Goal: Transaction & Acquisition: Download file/media

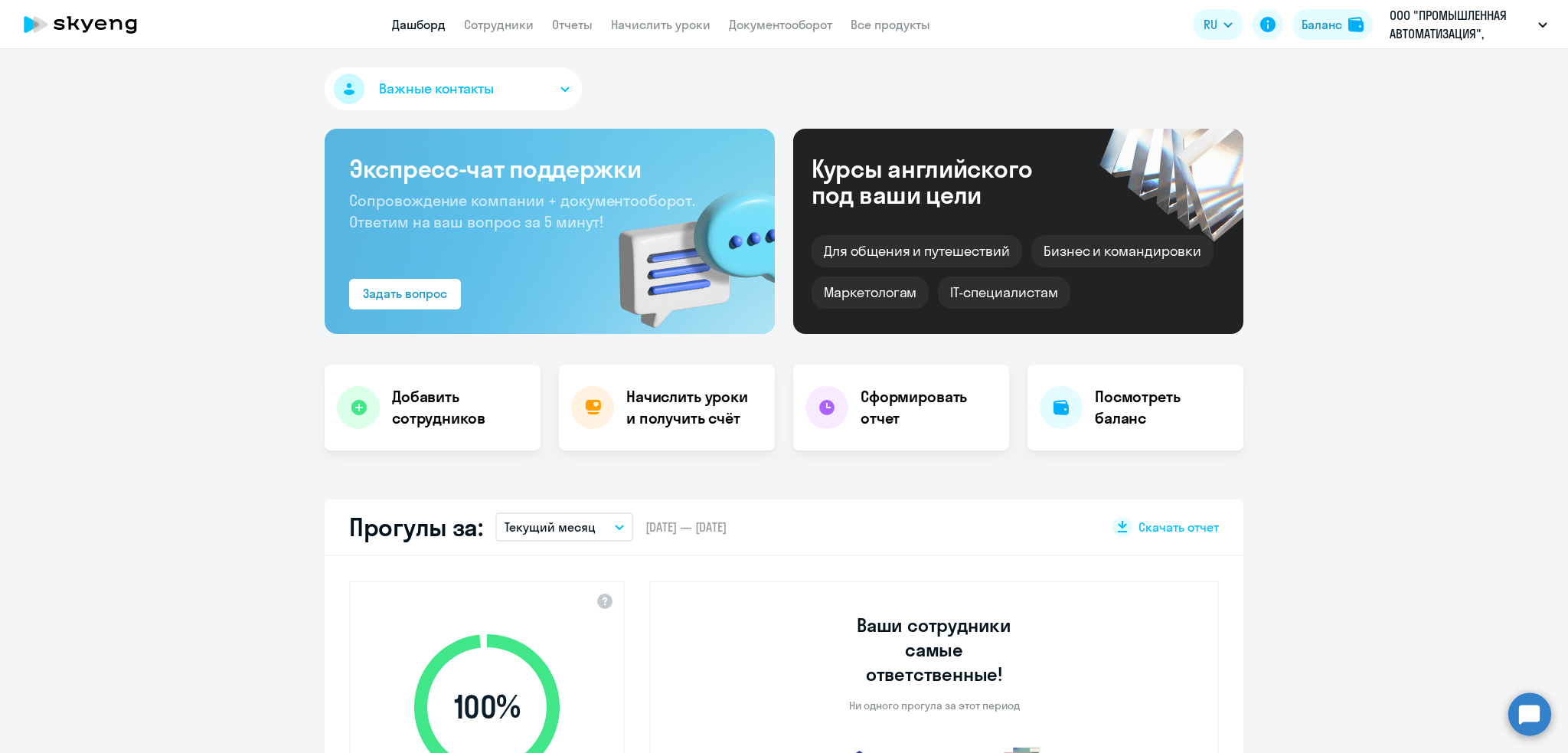
select select "30"
click at [504, 23] on link "Сотрудники" at bounding box center [499, 24] width 69 height 15
select select "30"
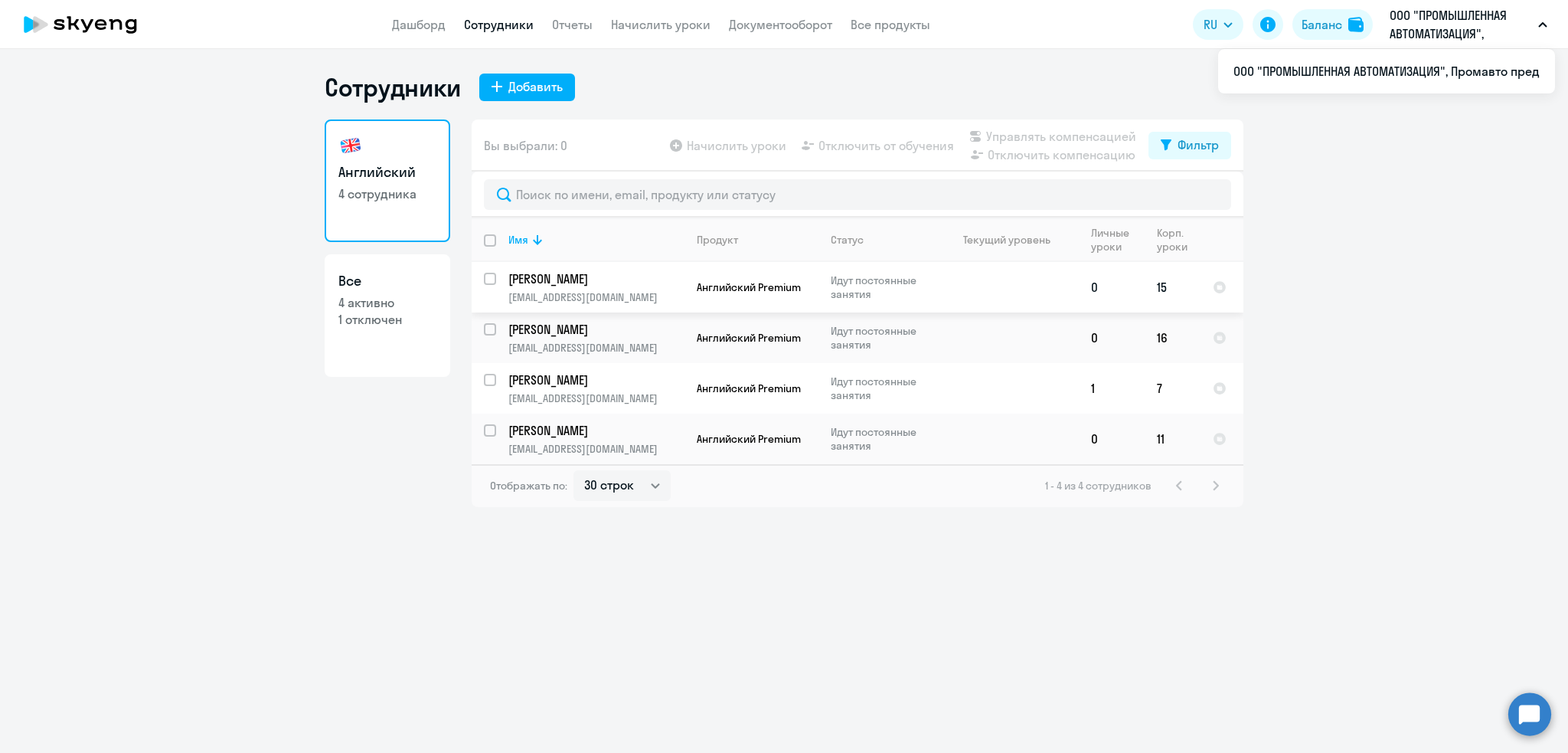
click at [528, 289] on td "[PERSON_NAME] [PERSON_NAME][EMAIL_ADDRESS][DOMAIN_NAME]" at bounding box center [590, 287] width 188 height 51
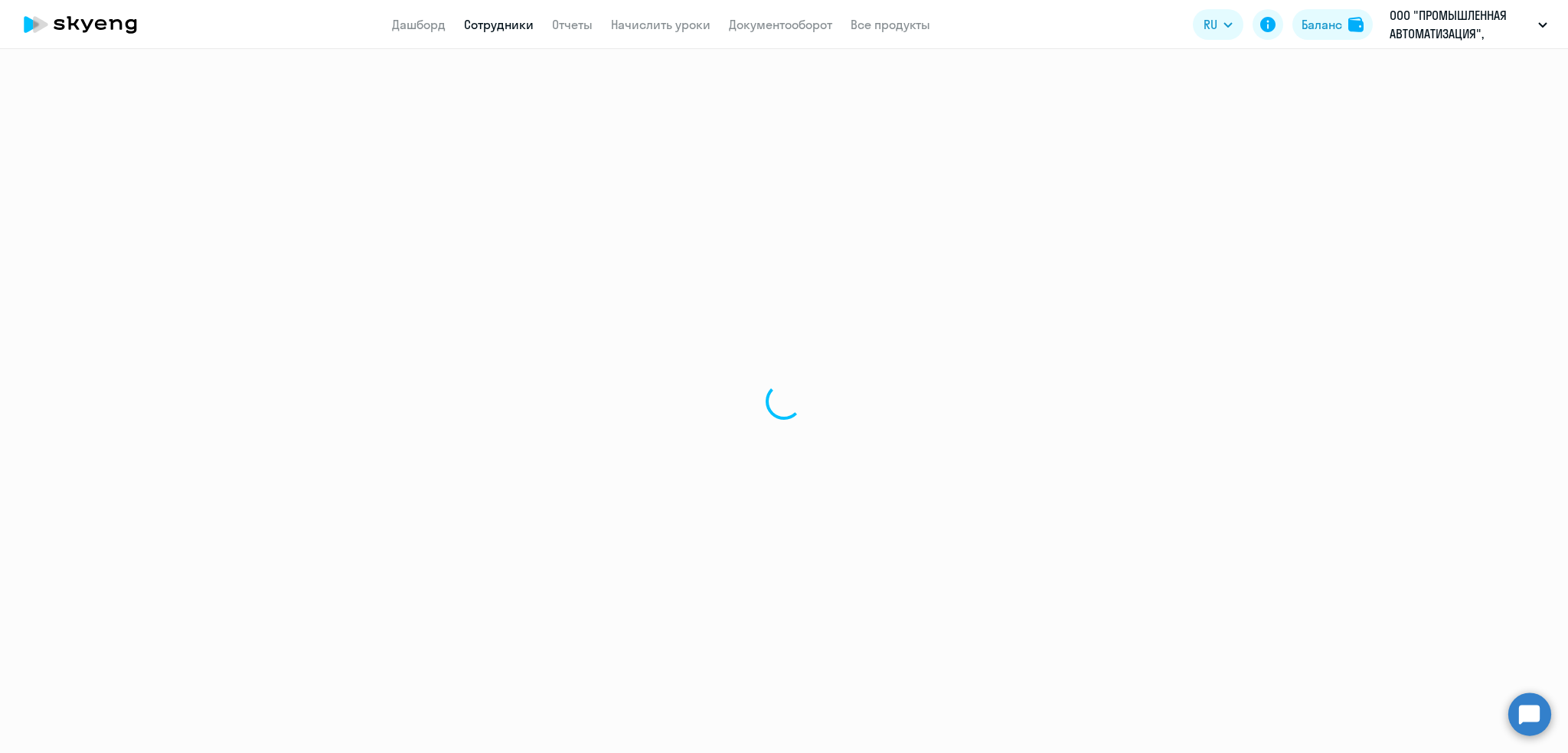
select select "english"
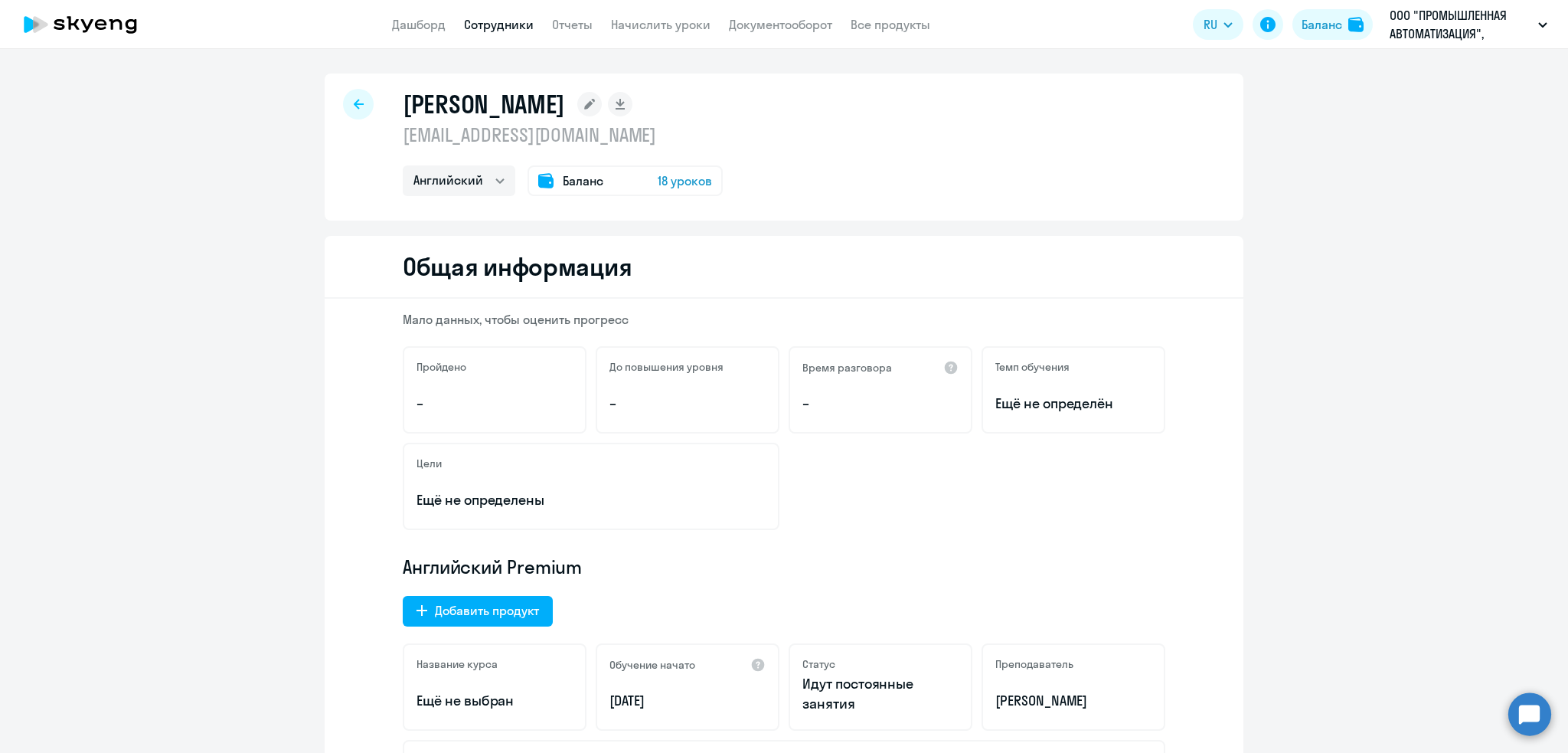
click at [352, 110] on div at bounding box center [358, 104] width 31 height 31
select select "30"
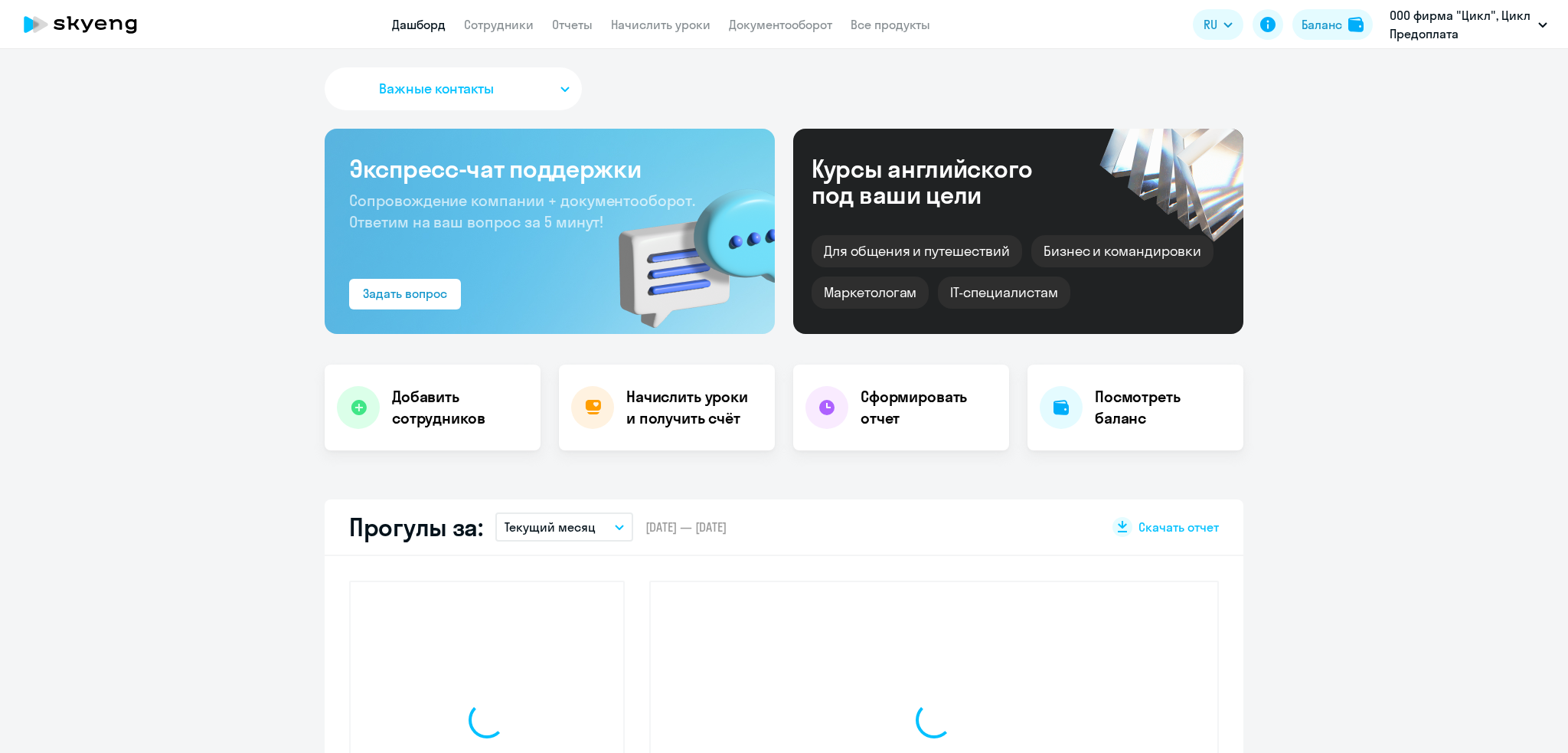
select select "30"
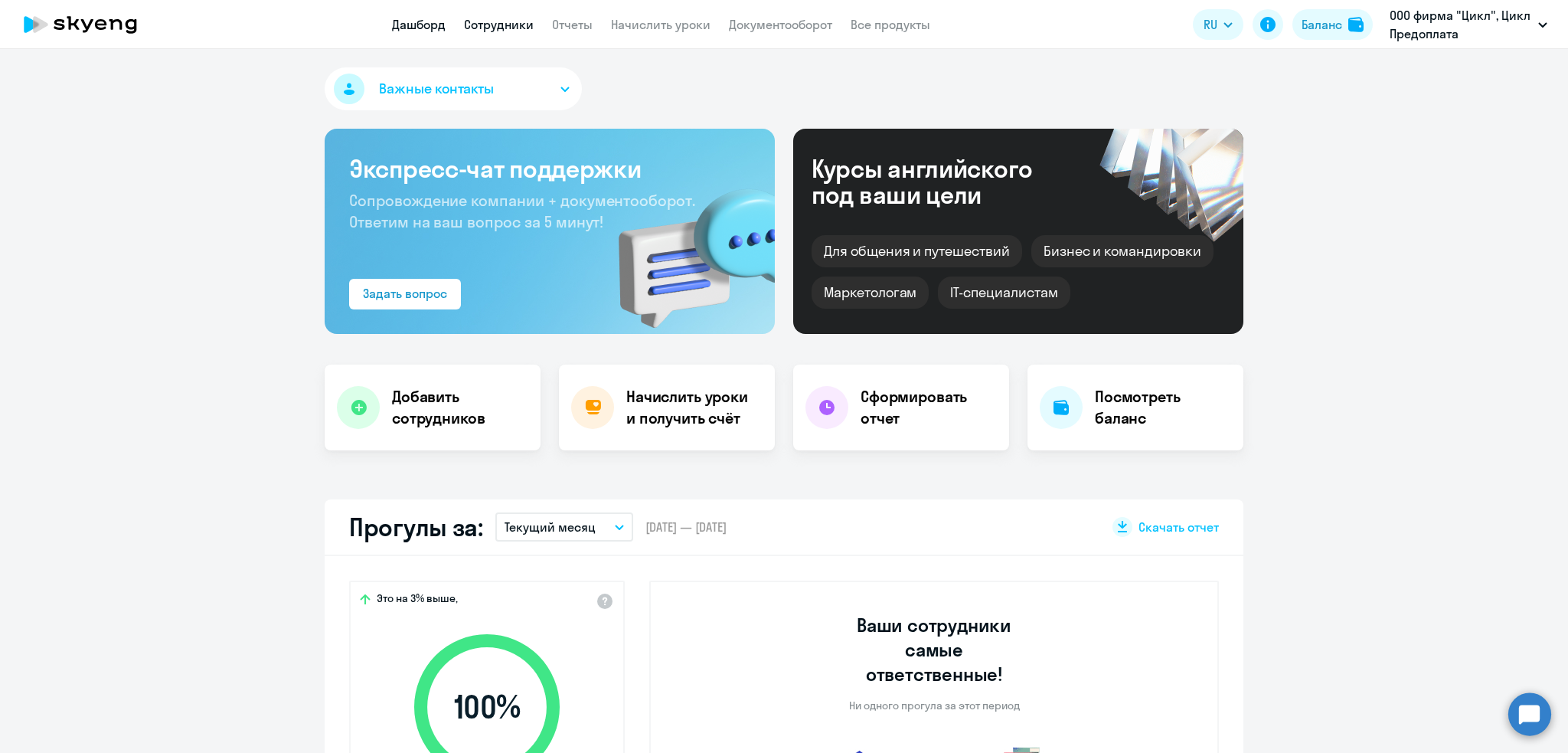
click at [503, 23] on link "Сотрудники" at bounding box center [499, 24] width 69 height 15
select select "30"
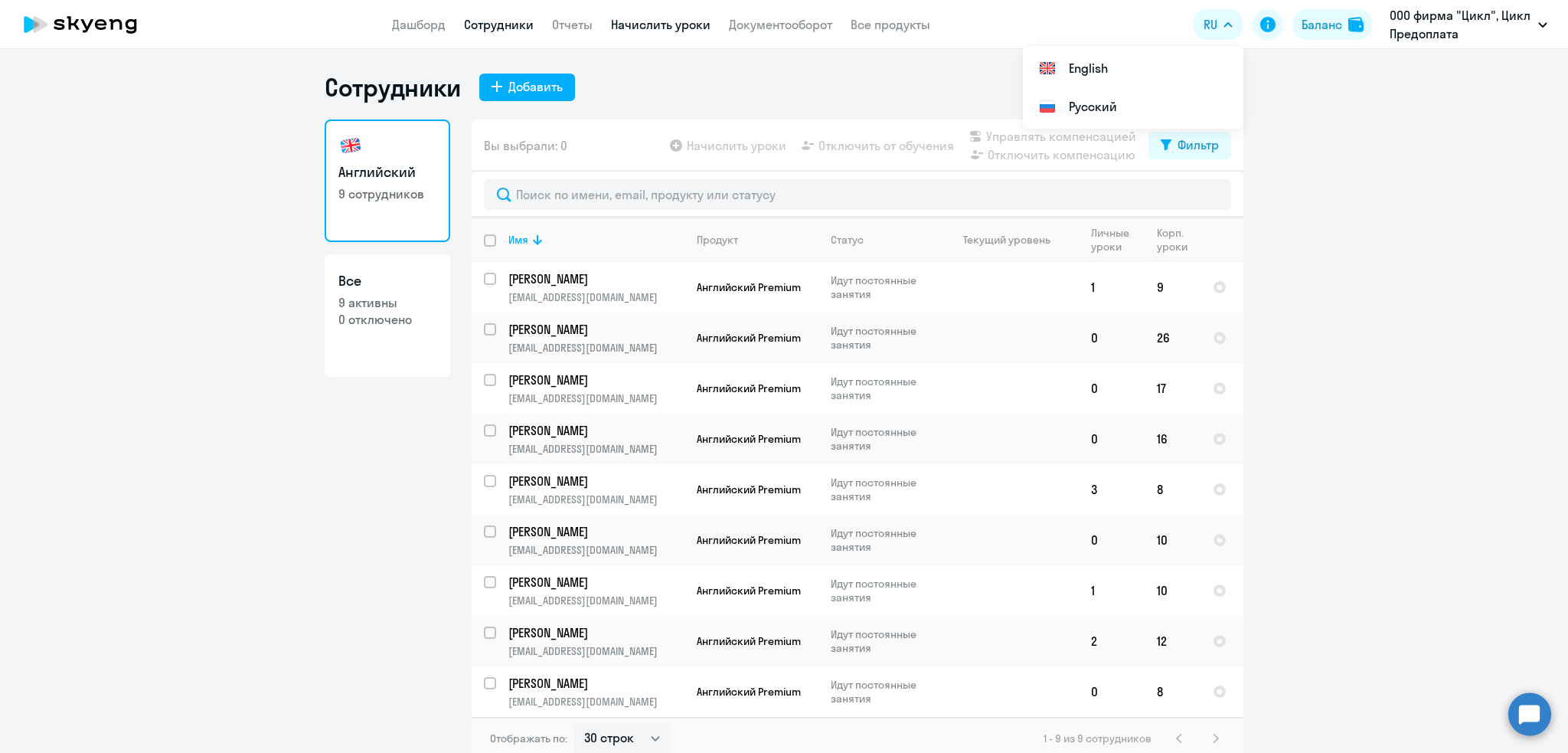
click at [633, 22] on link "Начислить уроки" at bounding box center [661, 24] width 99 height 15
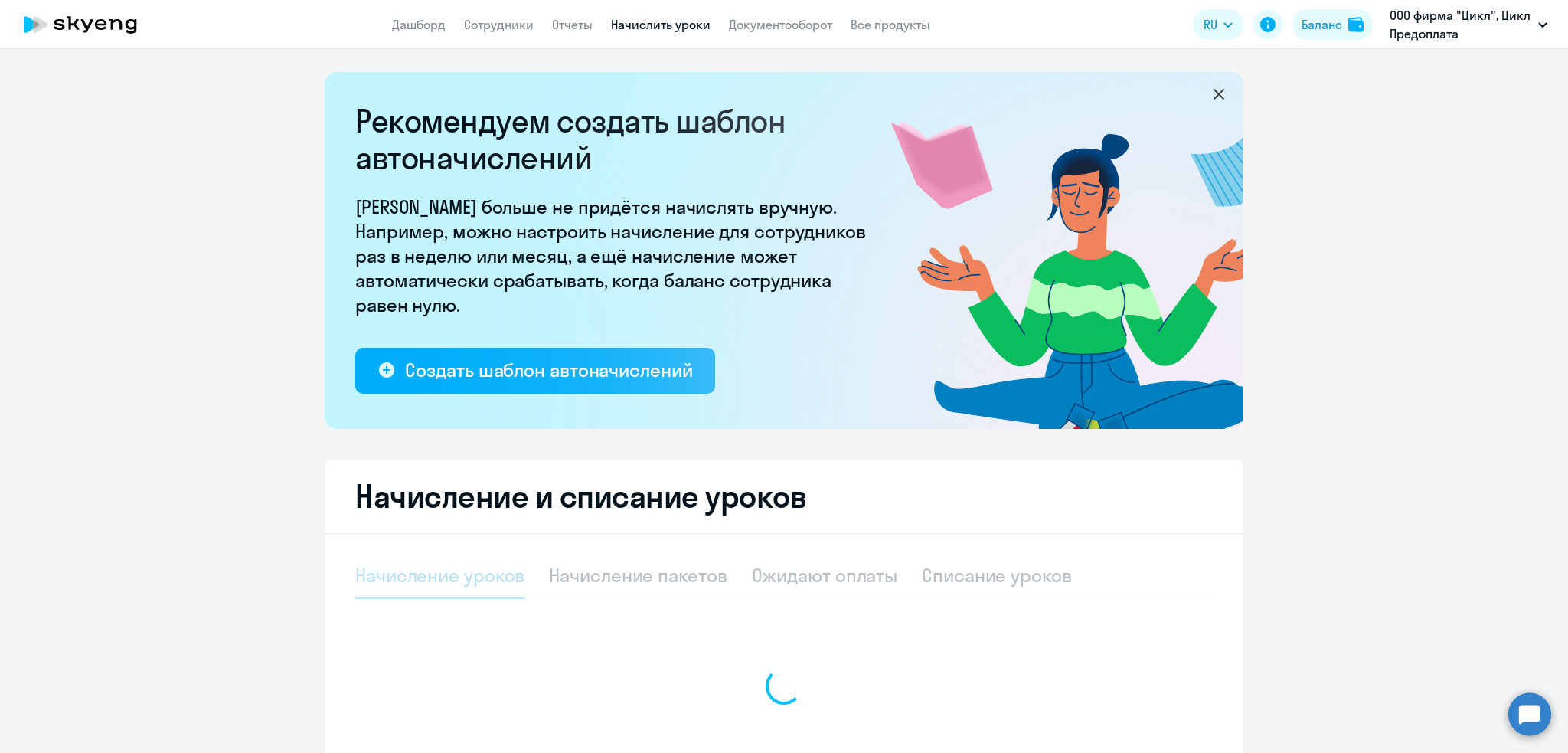
select select "10"
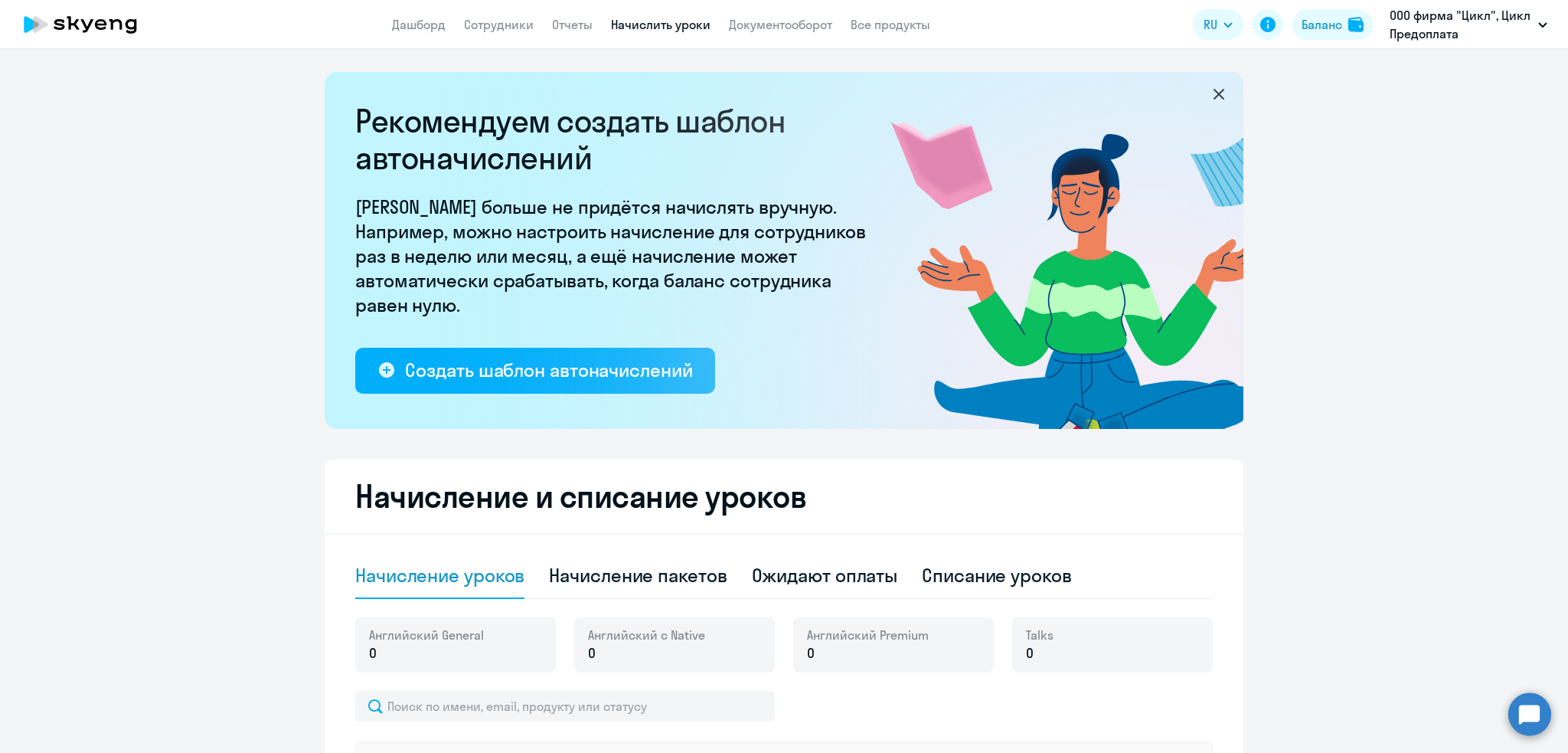
scroll to position [737, 0]
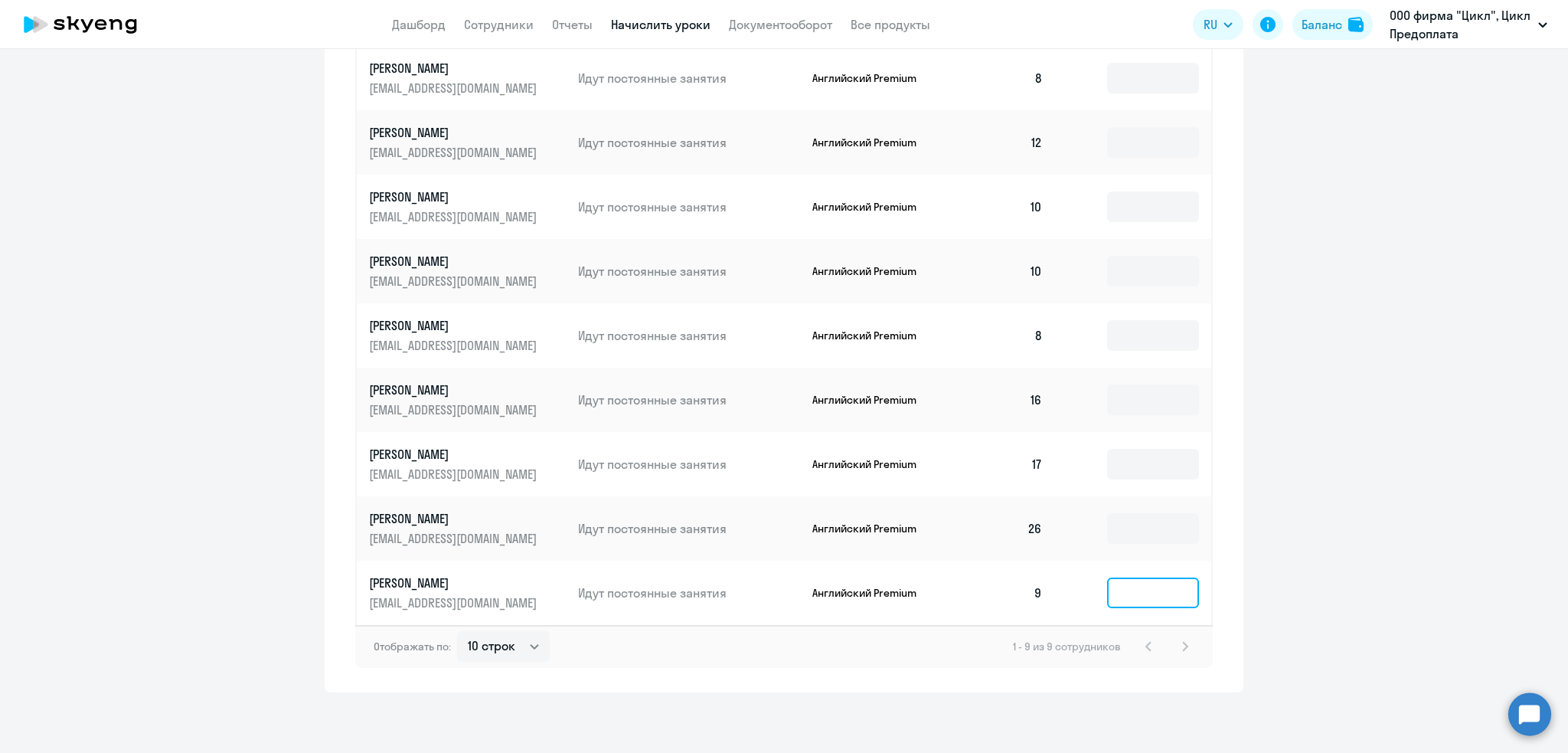
click at [1172, 599] on input at bounding box center [1153, 593] width 92 height 31
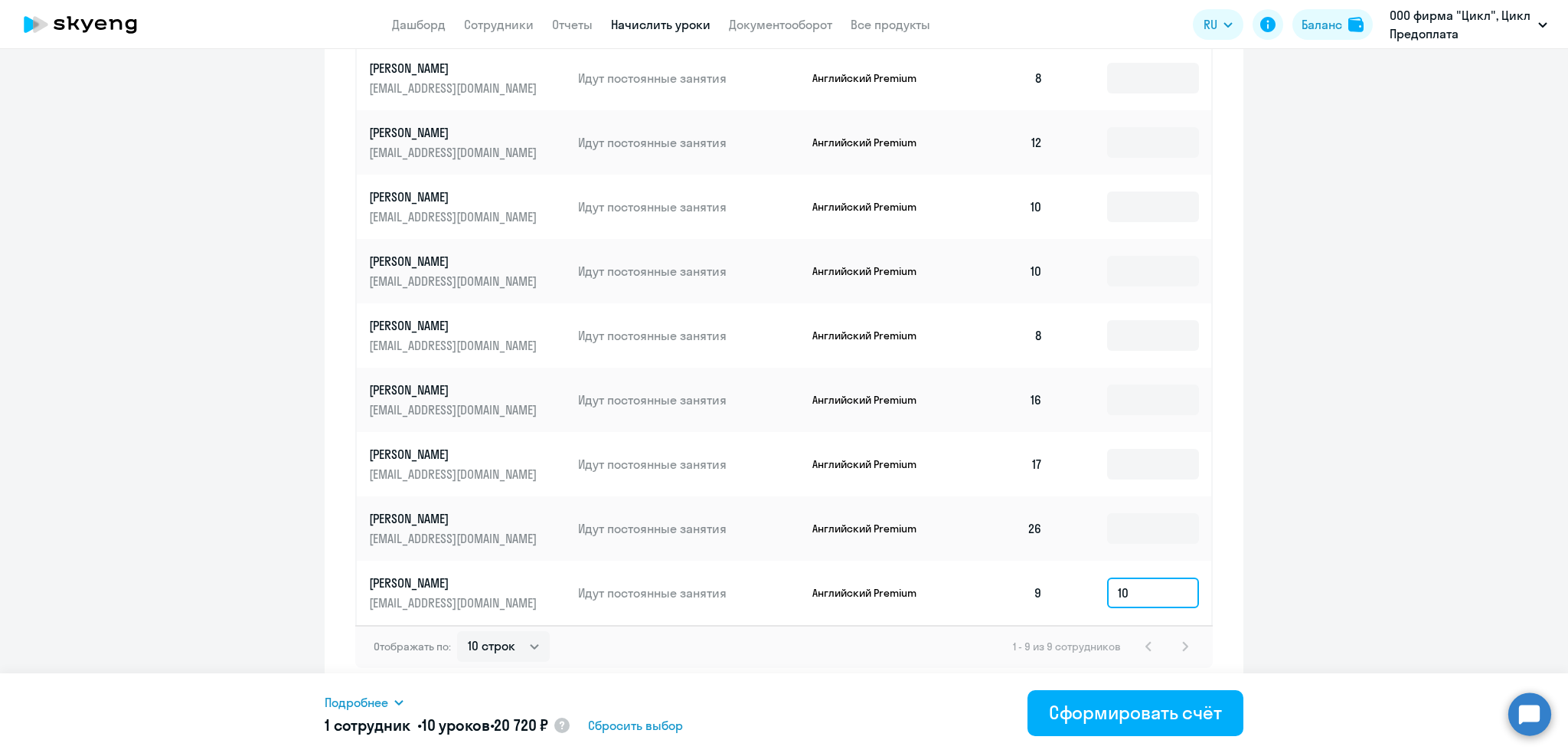
type input "1"
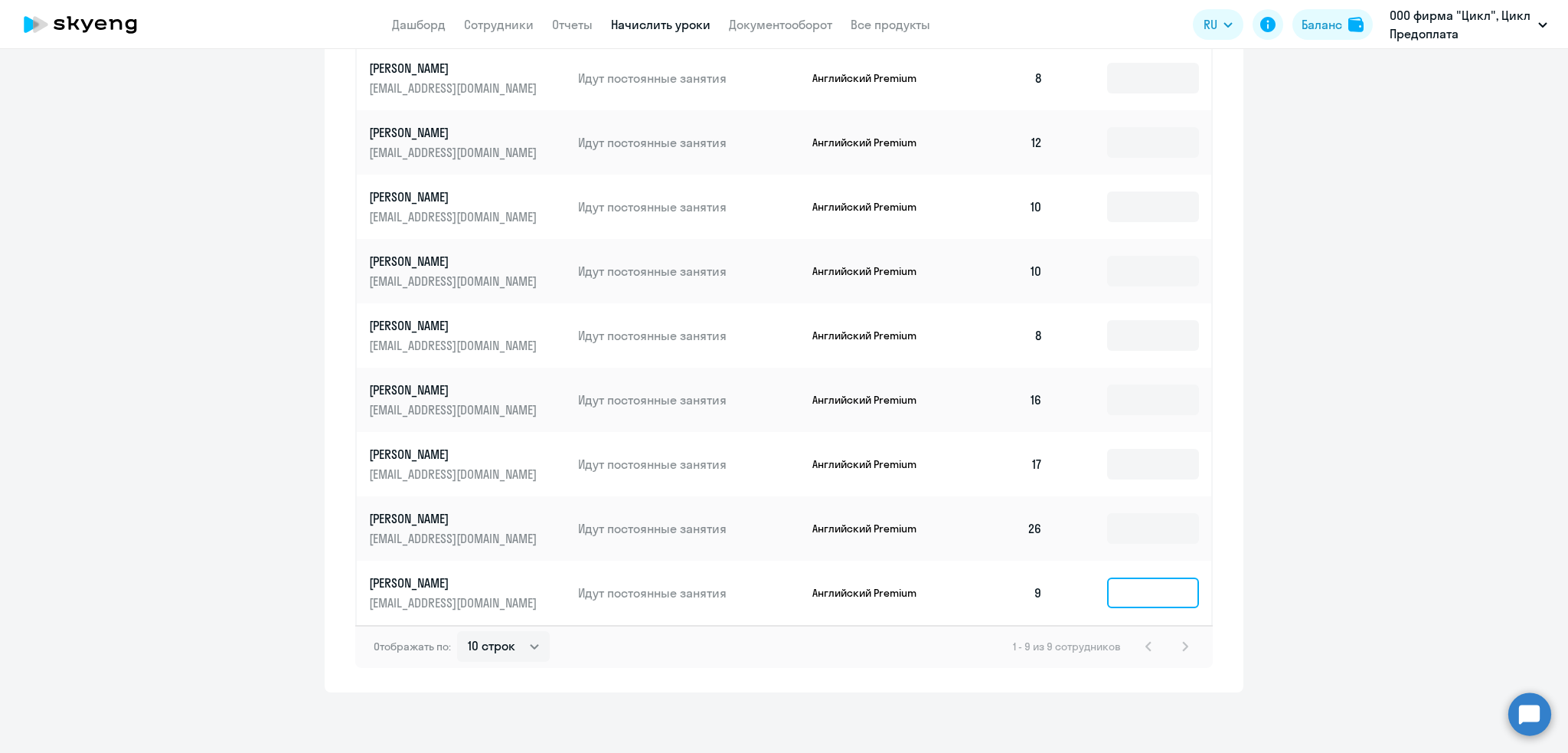
scroll to position [0, 0]
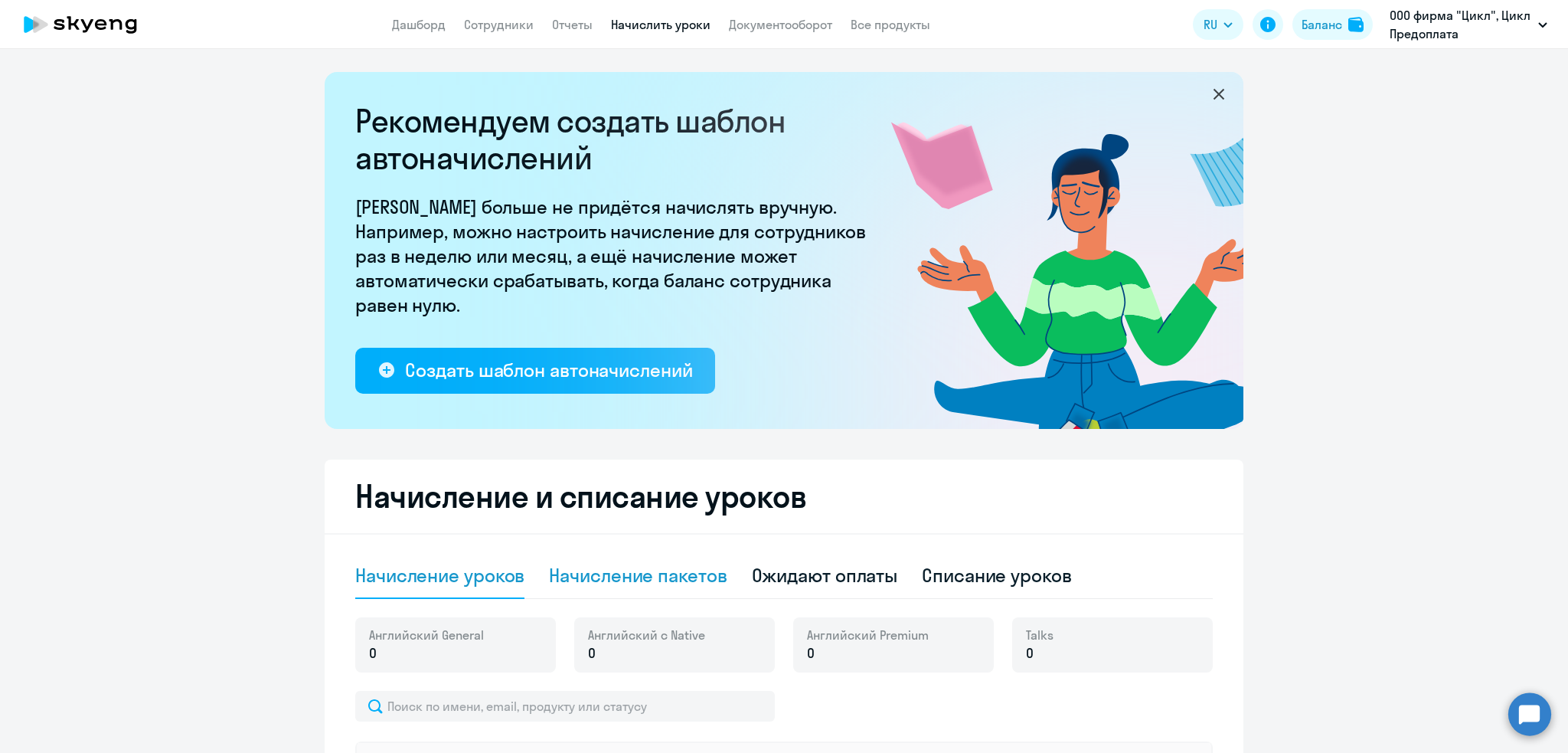
click at [566, 580] on div "Начисление пакетов" at bounding box center [638, 576] width 178 height 24
select select "10"
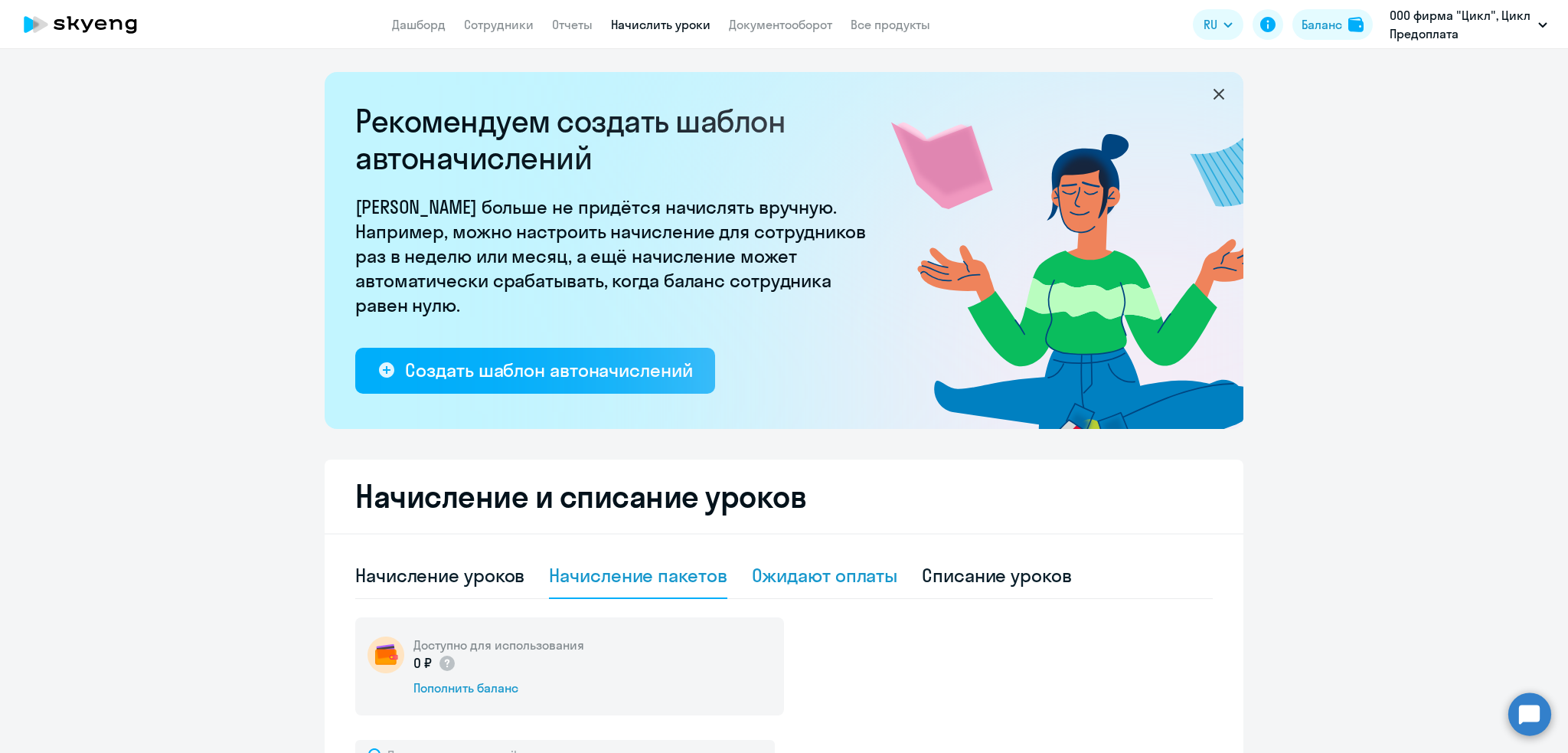
scroll to position [800, 0]
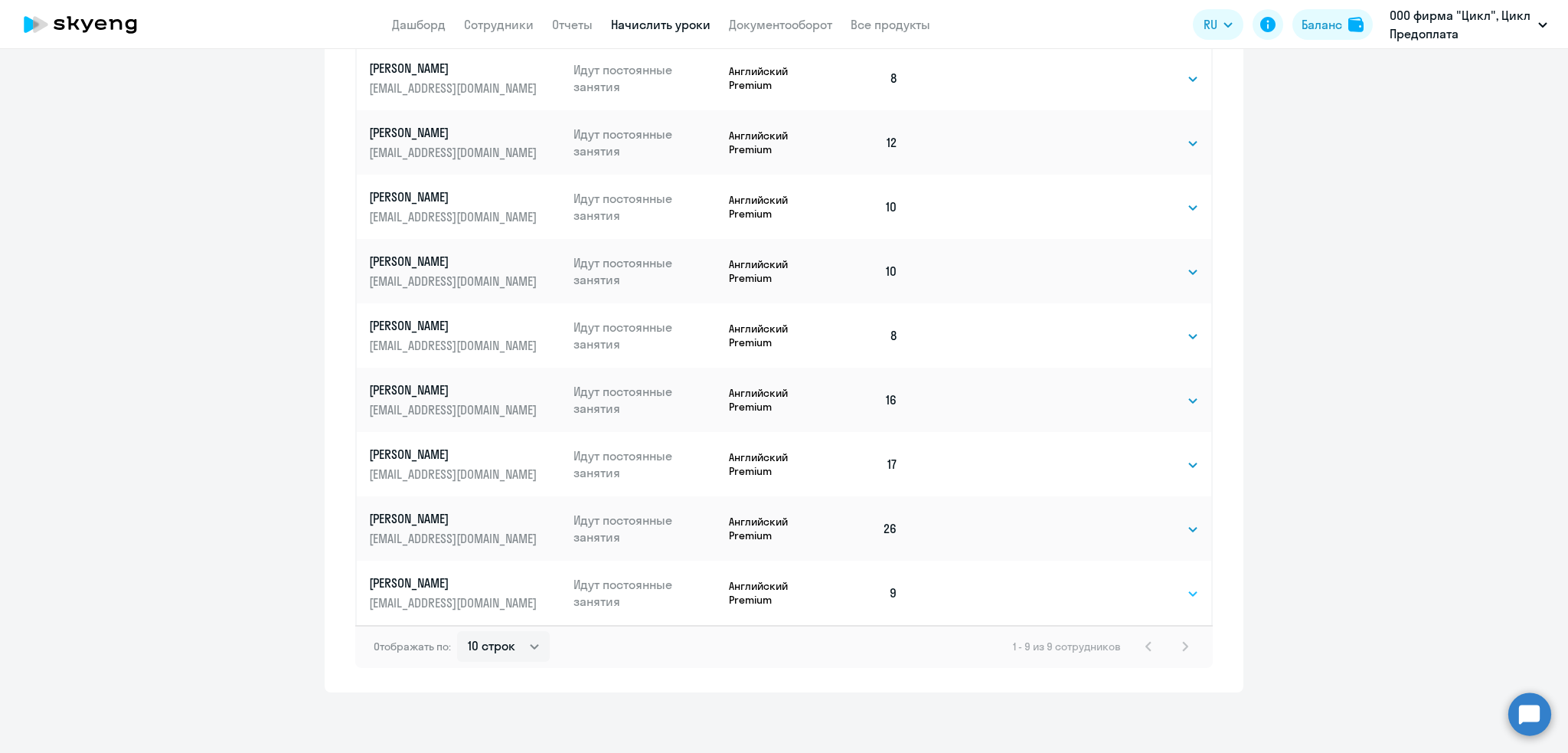
click at [1157, 593] on select "Выбрать 4 8 16 32 64 96 128" at bounding box center [1168, 594] width 63 height 19
select select "16"
click at [1137, 584] on select "Выбрать 4 8 16 32 64 96 128" at bounding box center [1168, 594] width 63 height 19
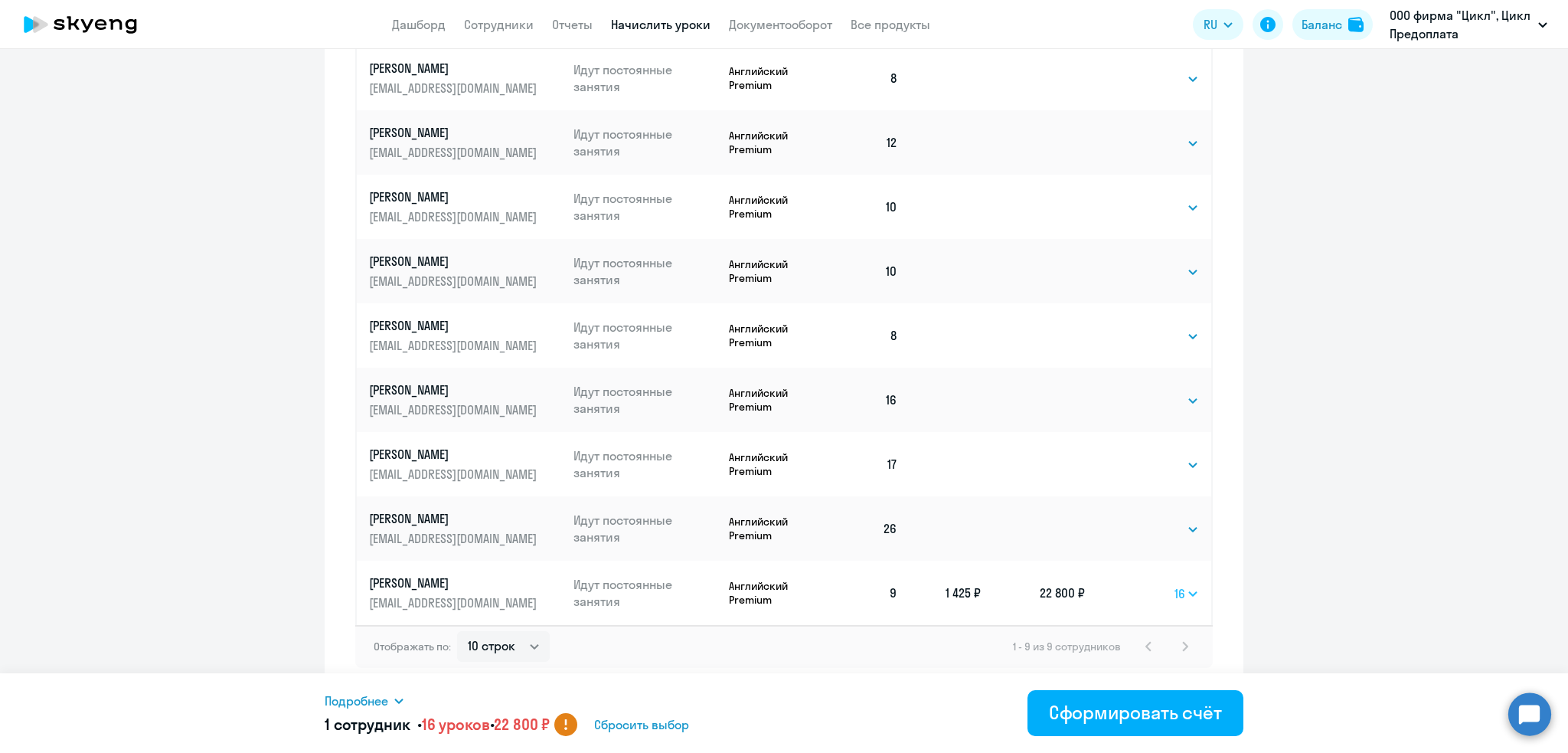
click at [1181, 589] on select "Выбрать 4 8 16 32 64 96 128" at bounding box center [1187, 594] width 24 height 19
click at [677, 722] on span "Сбросить выбор" at bounding box center [641, 725] width 95 height 19
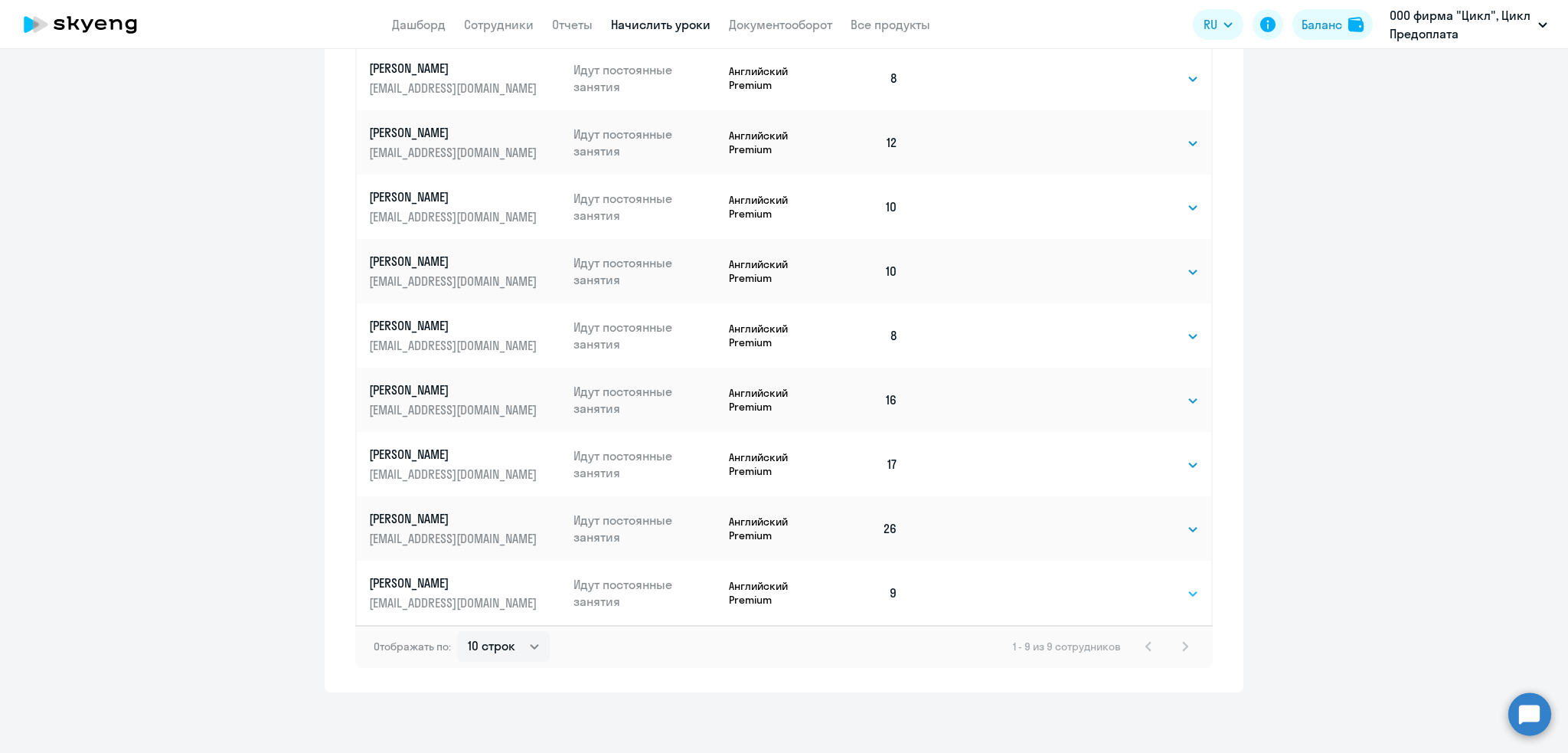
click at [1149, 593] on select "Выбрать 4 8 16 32 64 96 128" at bounding box center [1168, 594] width 63 height 19
select select "8"
click at [1137, 584] on select "Выбрать 4 8 16 32 64 96 128" at bounding box center [1168, 594] width 63 height 19
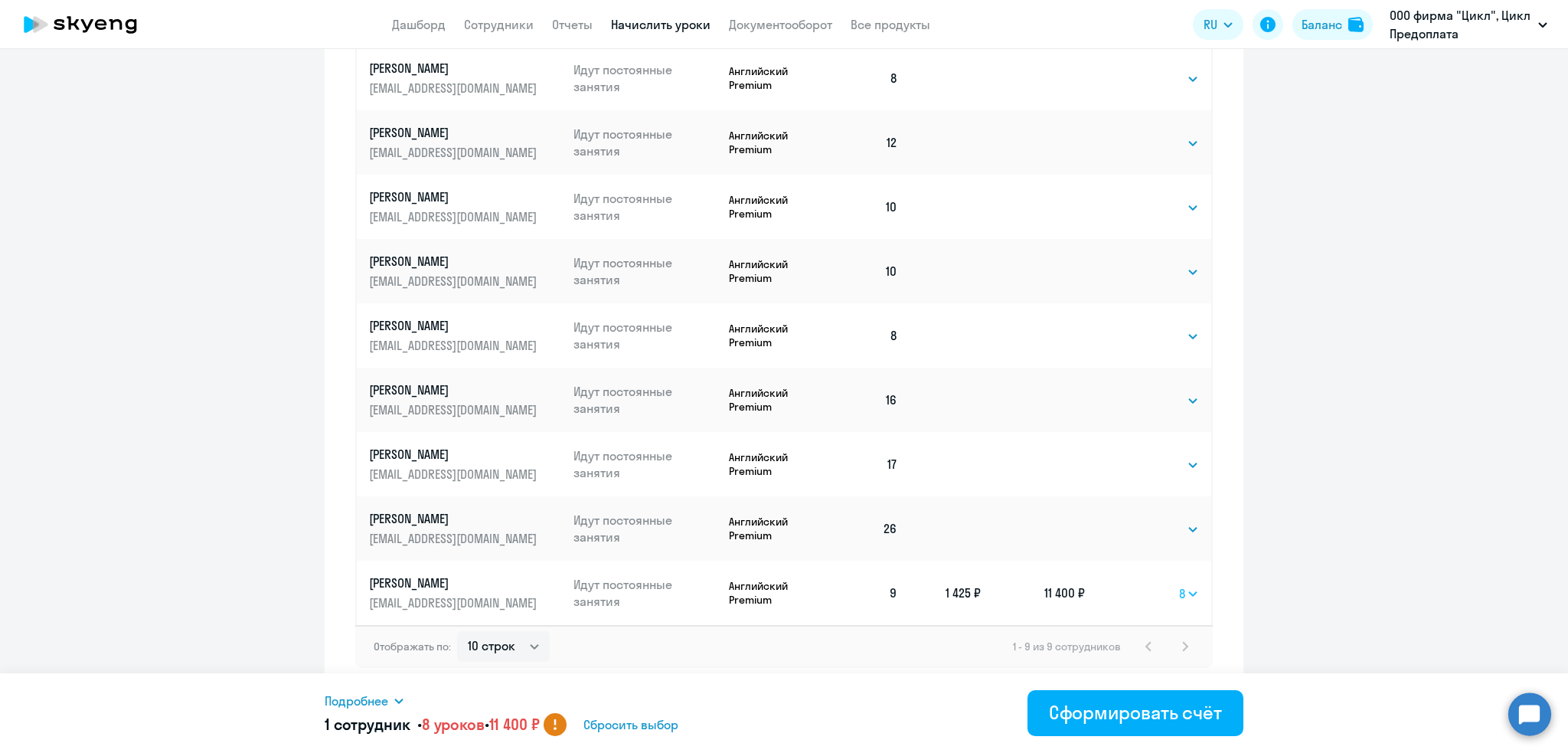
click at [1185, 593] on select "Выбрать 4 8 16 32 64 96 128" at bounding box center [1188, 594] width 20 height 19
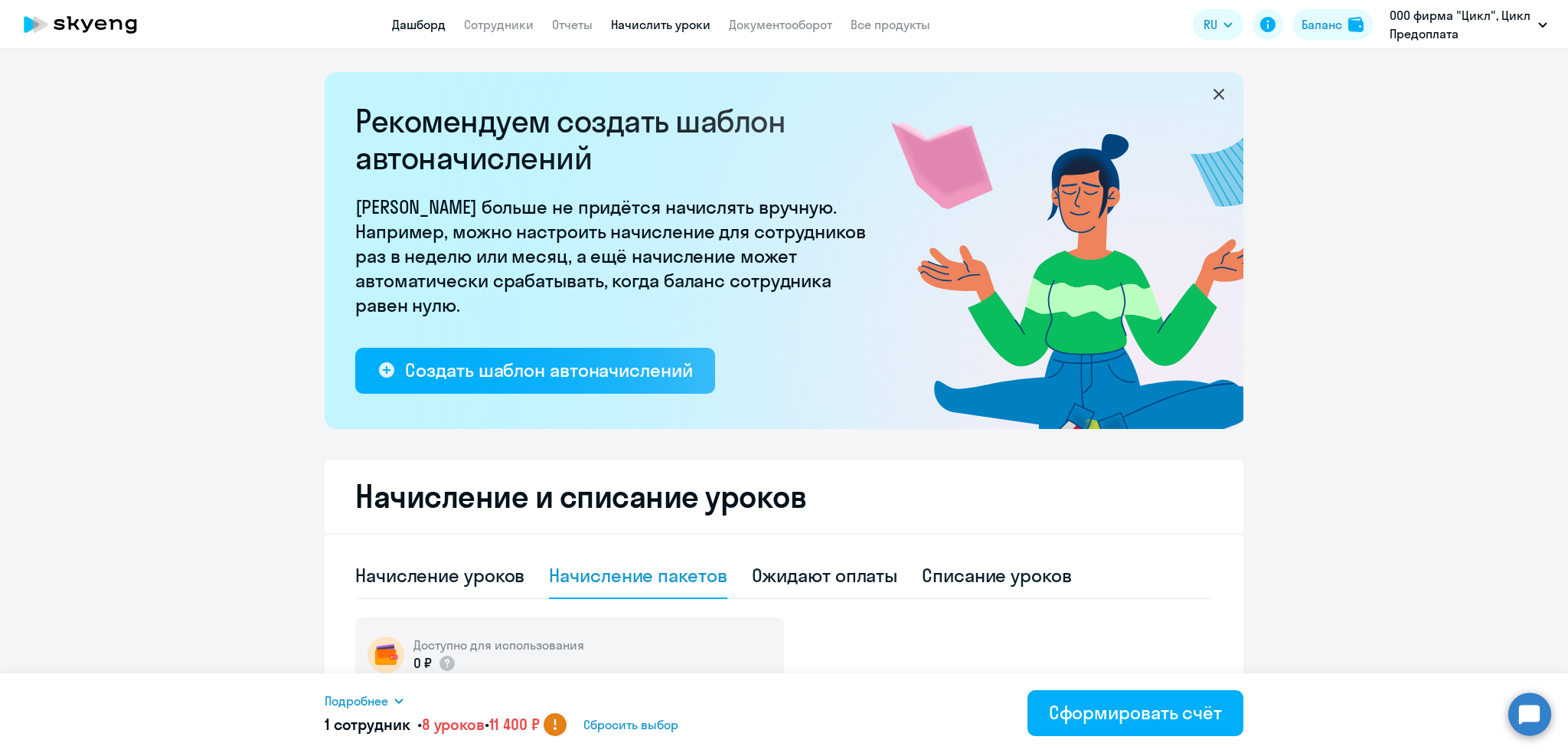
click at [409, 23] on link "Дашборд" at bounding box center [418, 24] width 53 height 15
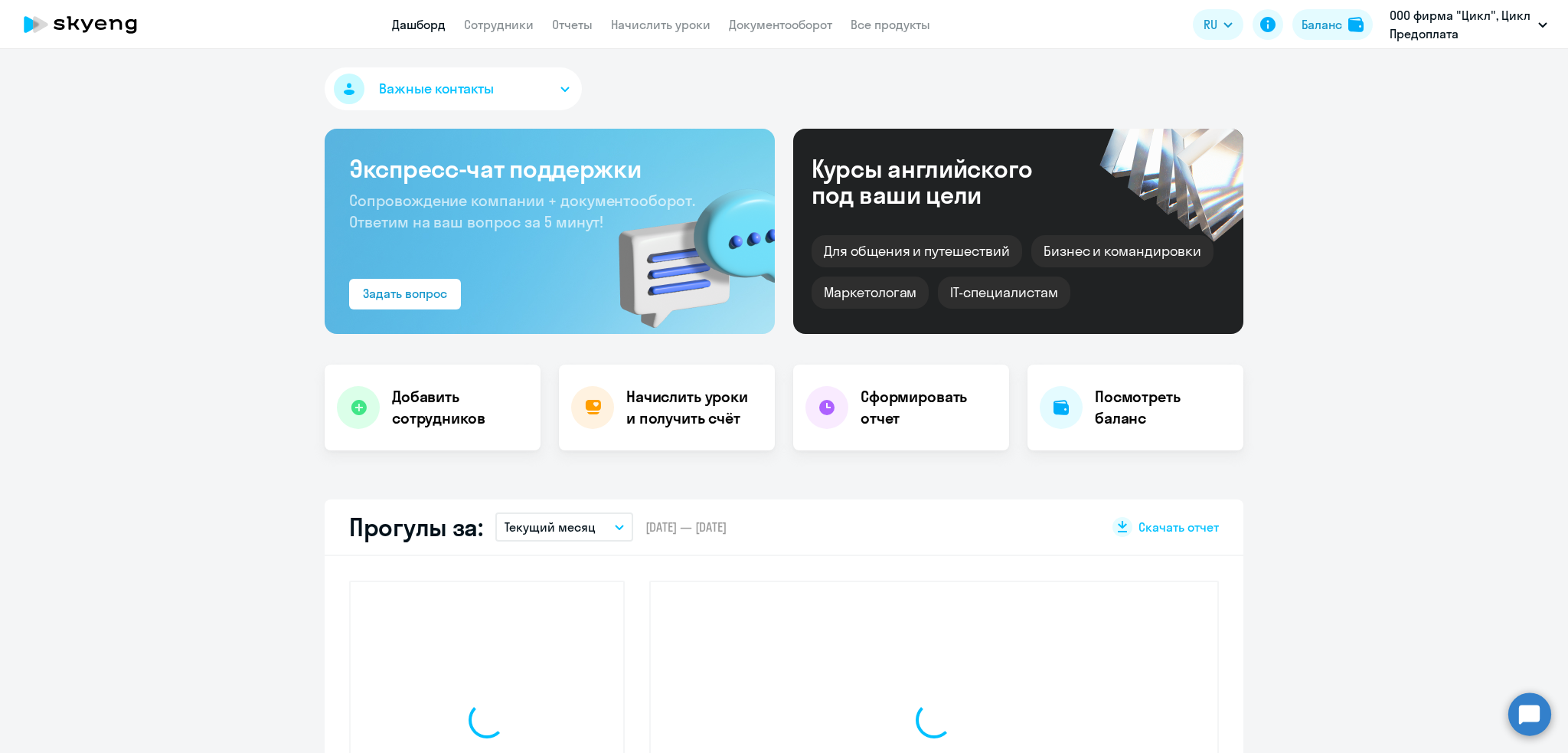
select select "30"
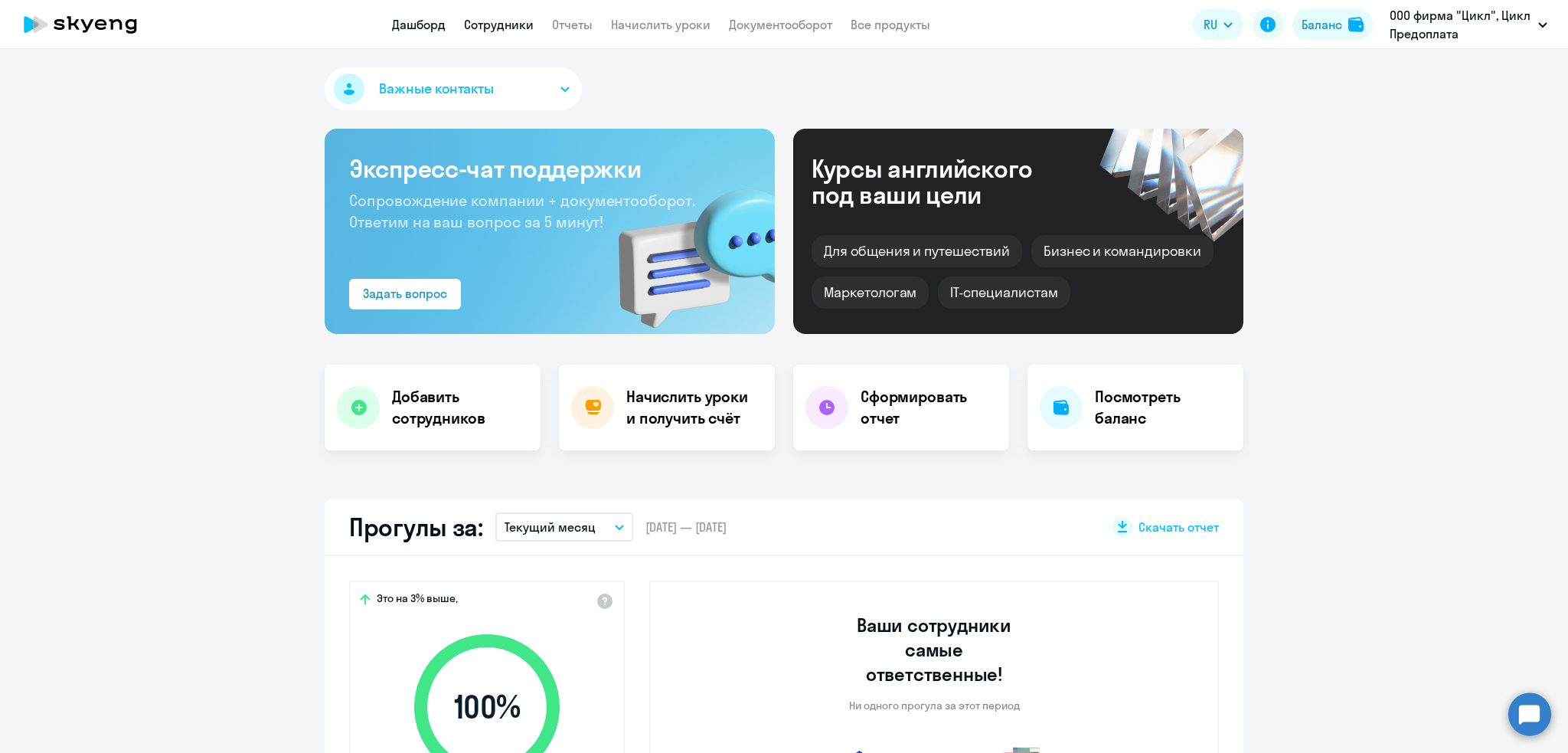
click at [497, 23] on link "Сотрудники" at bounding box center [499, 24] width 69 height 15
select select "30"
click at [749, 25] on link "Документооборот" at bounding box center [781, 24] width 103 height 15
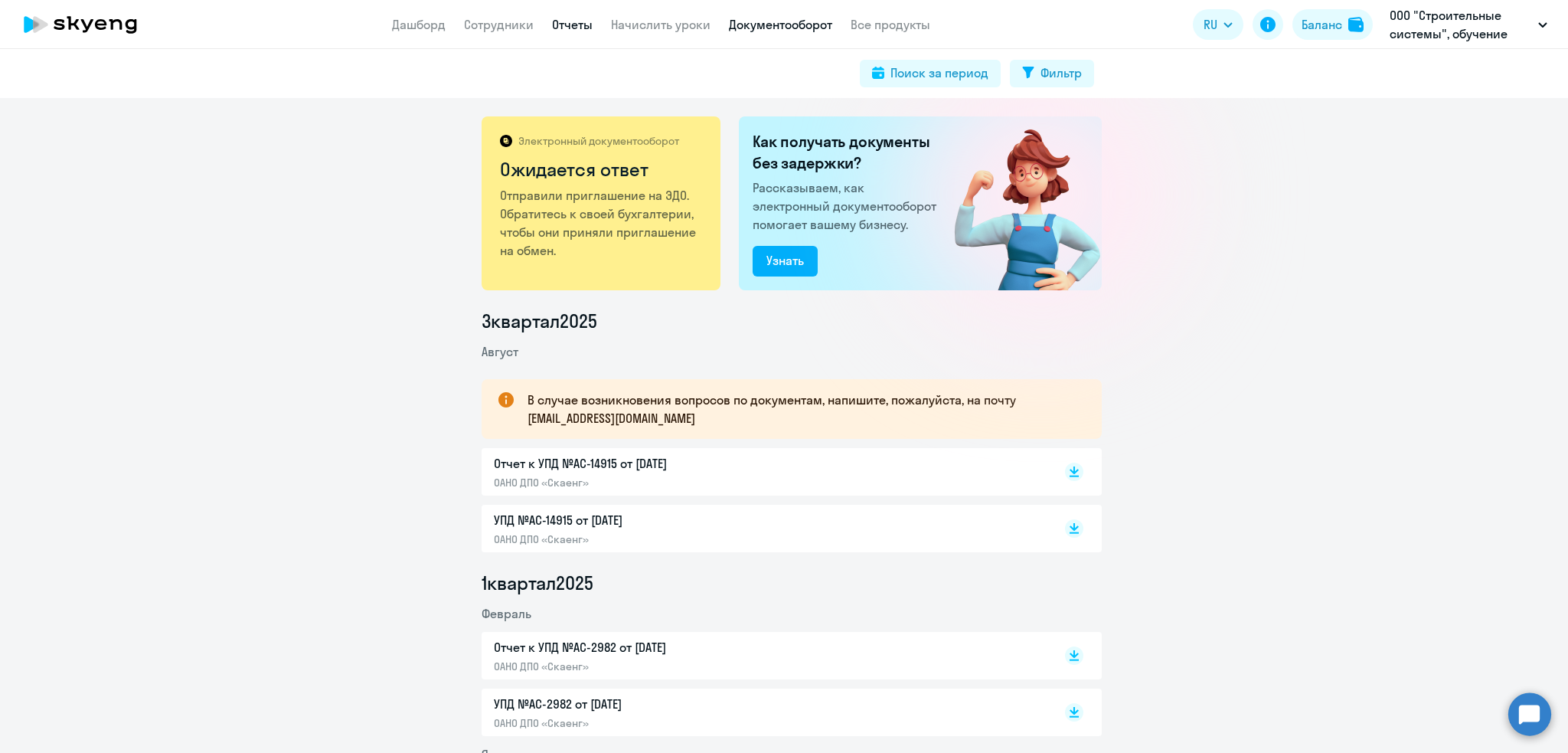
click at [583, 23] on link "Отчеты" at bounding box center [572, 24] width 40 height 15
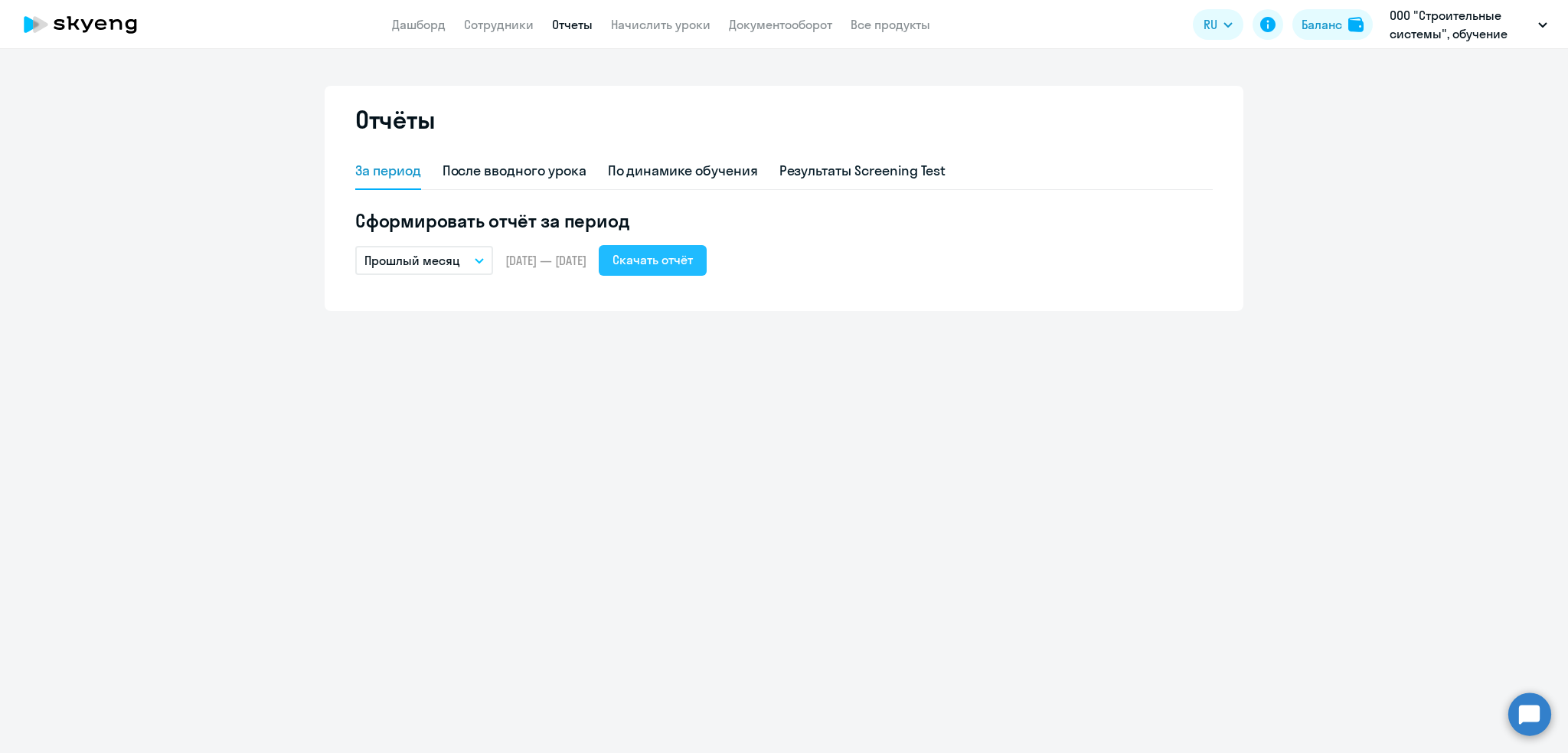
click at [693, 259] on div "Скачать отчёт" at bounding box center [653, 260] width 81 height 19
click at [693, 258] on div "Скачать отчёт" at bounding box center [653, 260] width 81 height 19
click at [438, 258] on p "Прошлый месяц" at bounding box center [412, 261] width 96 height 19
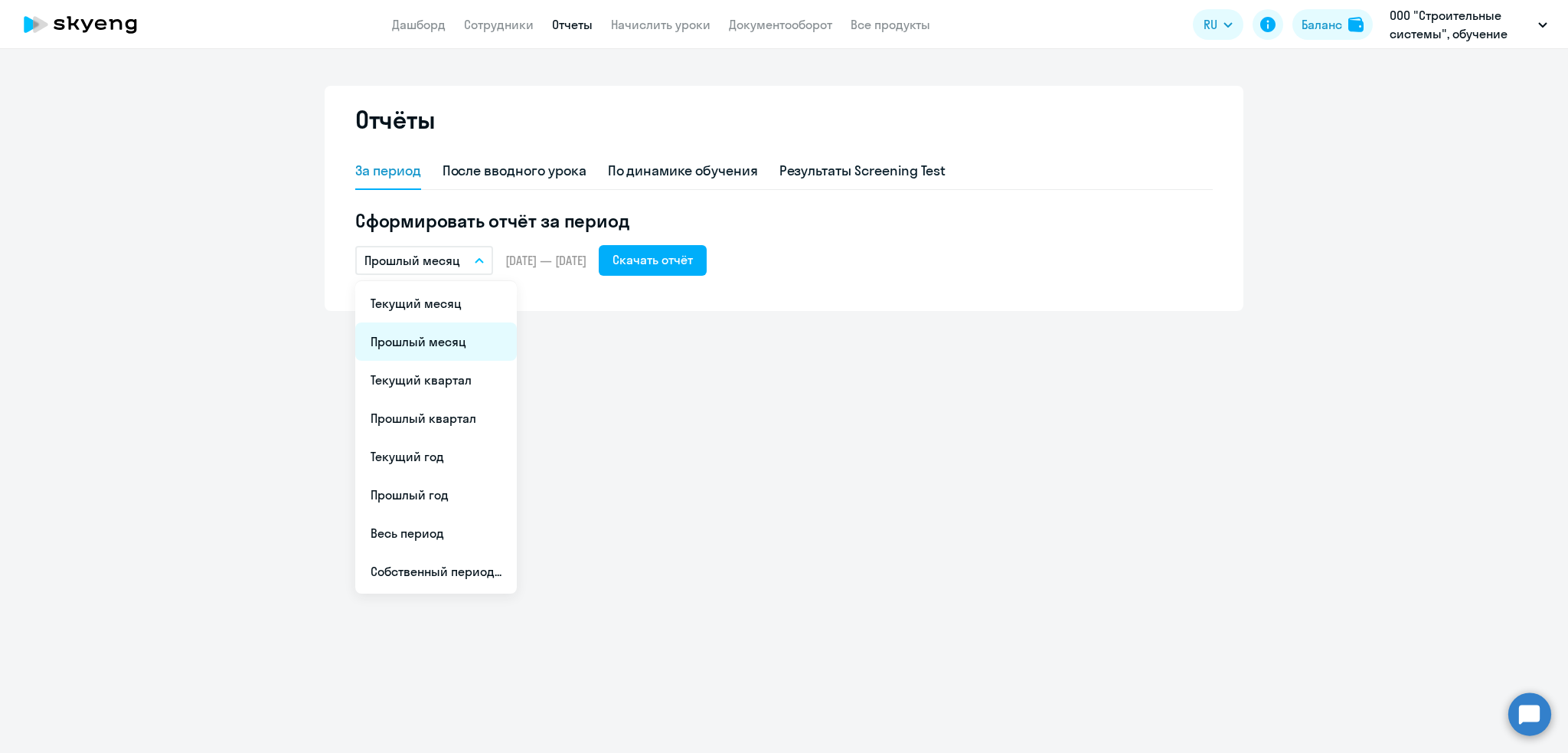
click at [425, 348] on li "Прошлый месяц" at bounding box center [436, 341] width 161 height 38
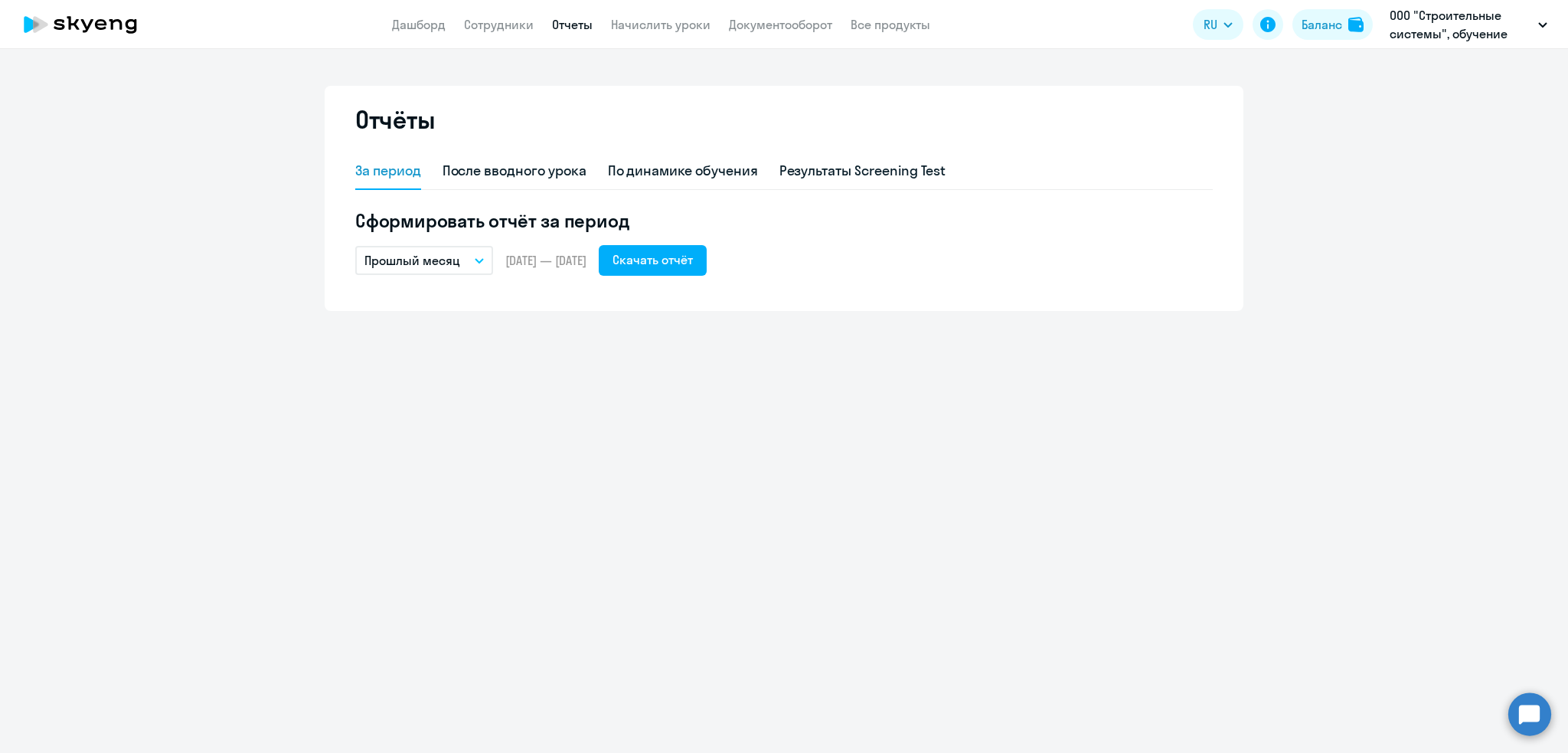
click at [442, 259] on p "Прошлый месяц" at bounding box center [412, 261] width 96 height 19
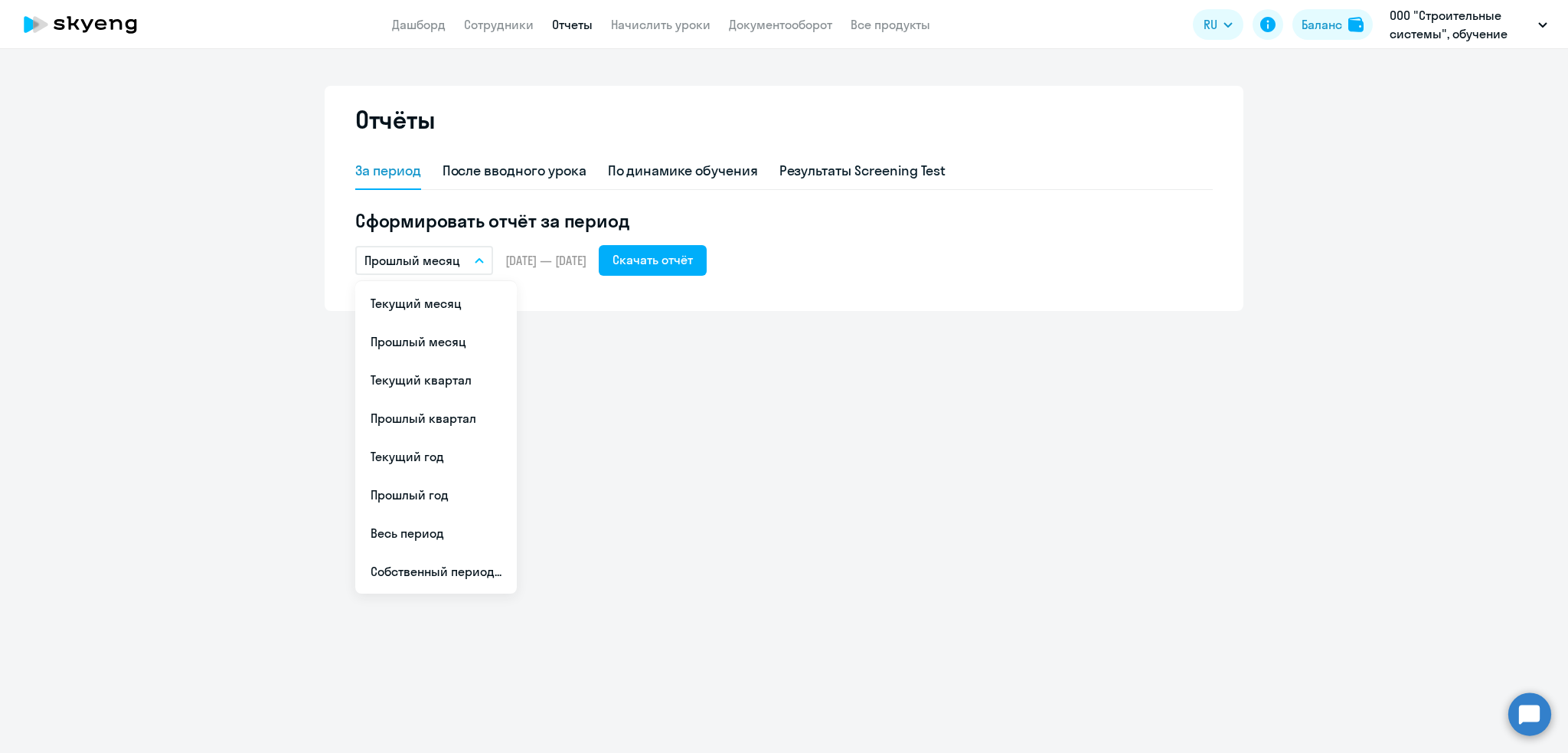
click at [670, 370] on div "Отчёты За период После вводного урока По динамике обучения Результаты Screening…" at bounding box center [784, 400] width 1568 height 704
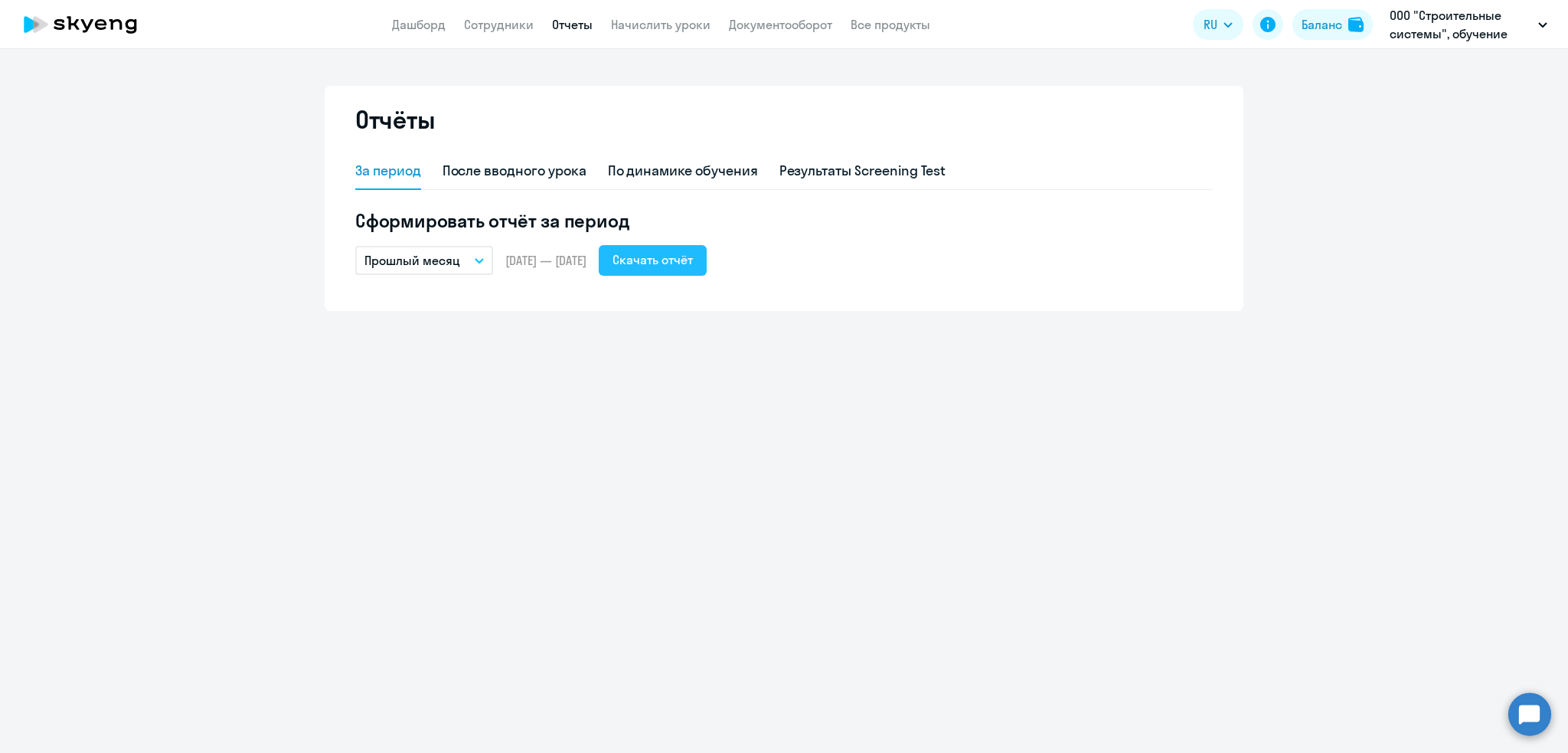
click at [676, 266] on div "Скачать отчёт" at bounding box center [653, 260] width 81 height 19
